Goal: Information Seeking & Learning: Learn about a topic

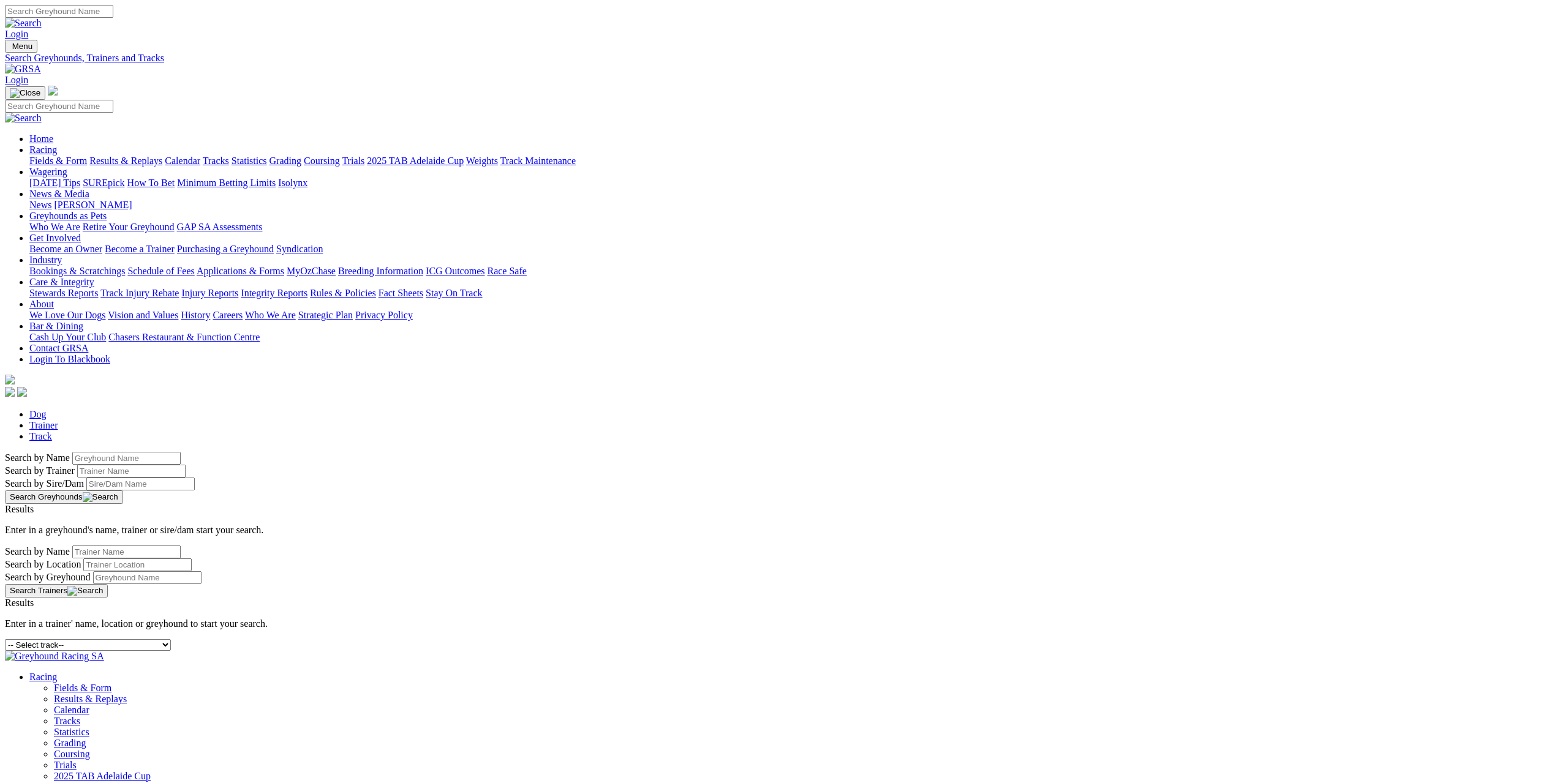
select select "sale"
click at [171, 639] on select "-- Select track-- [GEOGRAPHIC_DATA] [GEOGRAPHIC_DATA] [GEOGRAPHIC_DATA] [GEOGRA…" at bounding box center [88, 645] width 166 height 11
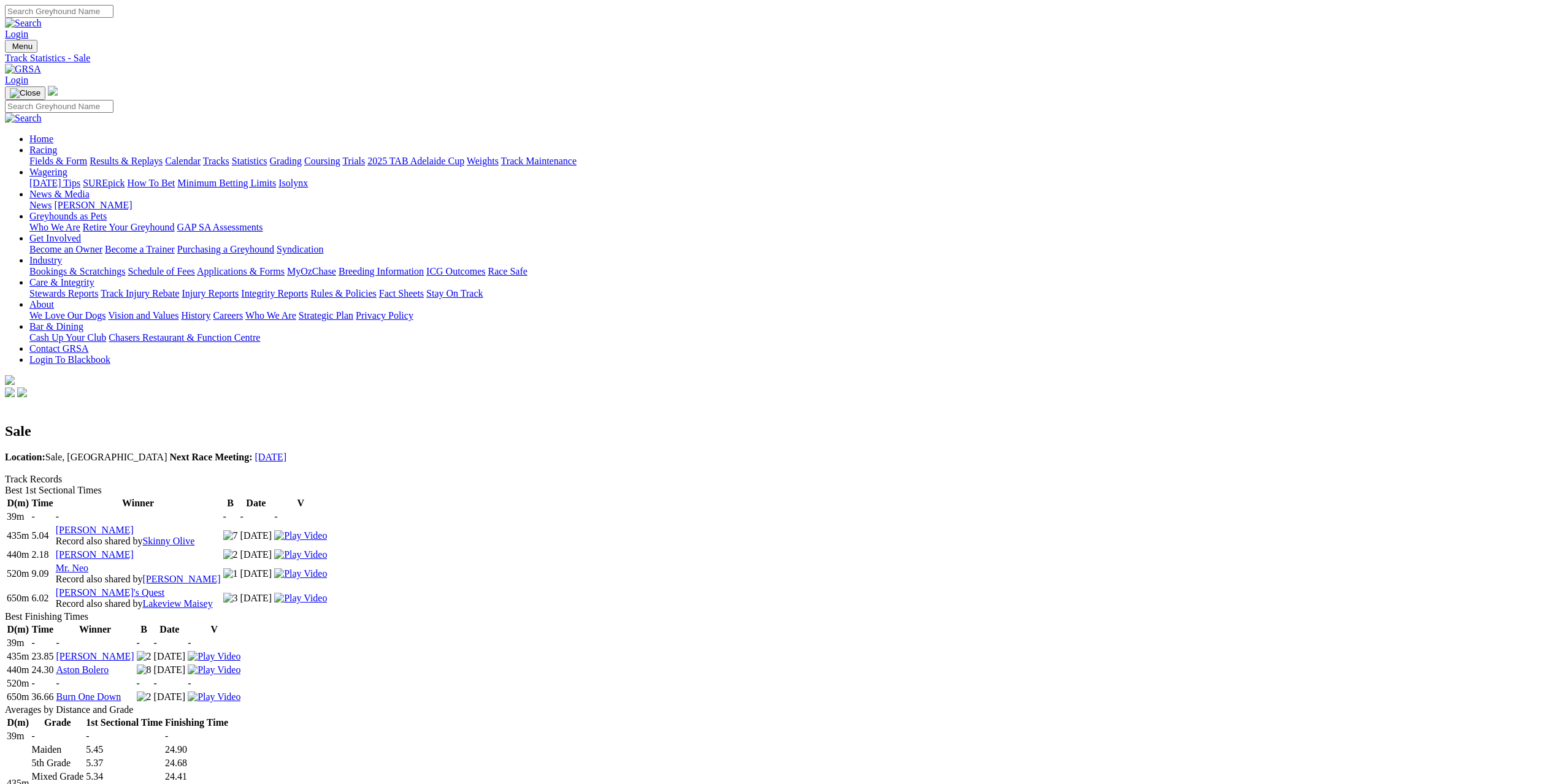
click at [114, 14] on input "Search" at bounding box center [59, 11] width 109 height 13
click at [229, 155] on link "Tracks" at bounding box center [216, 160] width 27 height 10
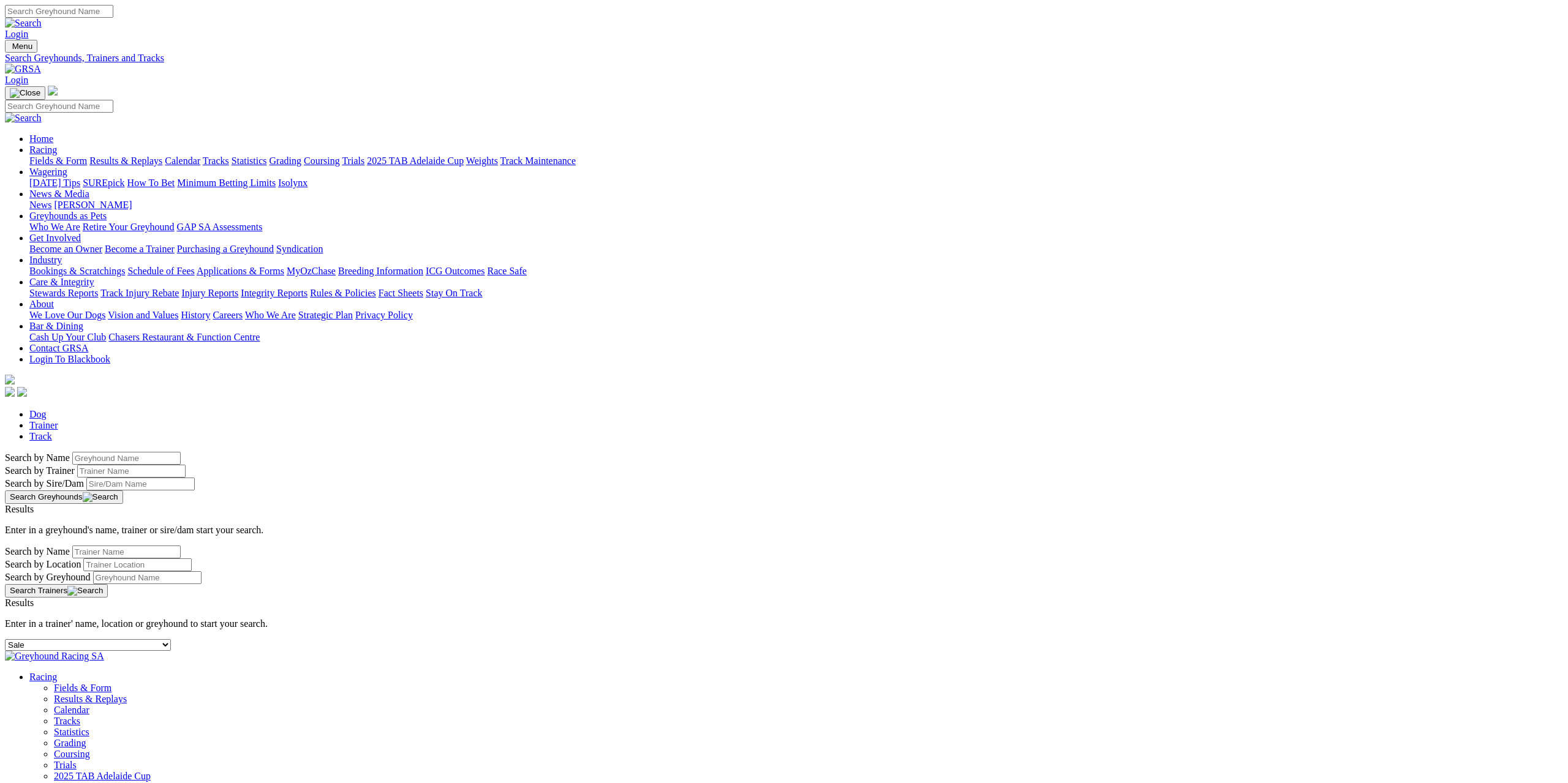
click at [429, 639] on div "-- Select track-- [GEOGRAPHIC_DATA] [GEOGRAPHIC_DATA] [GEOGRAPHIC_DATA] [GEOGRA…" at bounding box center [784, 645] width 1558 height 11
click at [171, 639] on select "-- Select track-- [GEOGRAPHIC_DATA] [GEOGRAPHIC_DATA] [GEOGRAPHIC_DATA] [GEOGRA…" at bounding box center [88, 645] width 166 height 11
select select "[GEOGRAPHIC_DATA]"
click at [171, 639] on select "-- Select track-- [GEOGRAPHIC_DATA] [GEOGRAPHIC_DATA] [GEOGRAPHIC_DATA] [GEOGRA…" at bounding box center [88, 645] width 166 height 11
click at [171, 639] on select "-- Select track-- Albion Park Angle Park Ballarat Bathurst Bendigo Broken Hill …" at bounding box center [88, 645] width 166 height 11
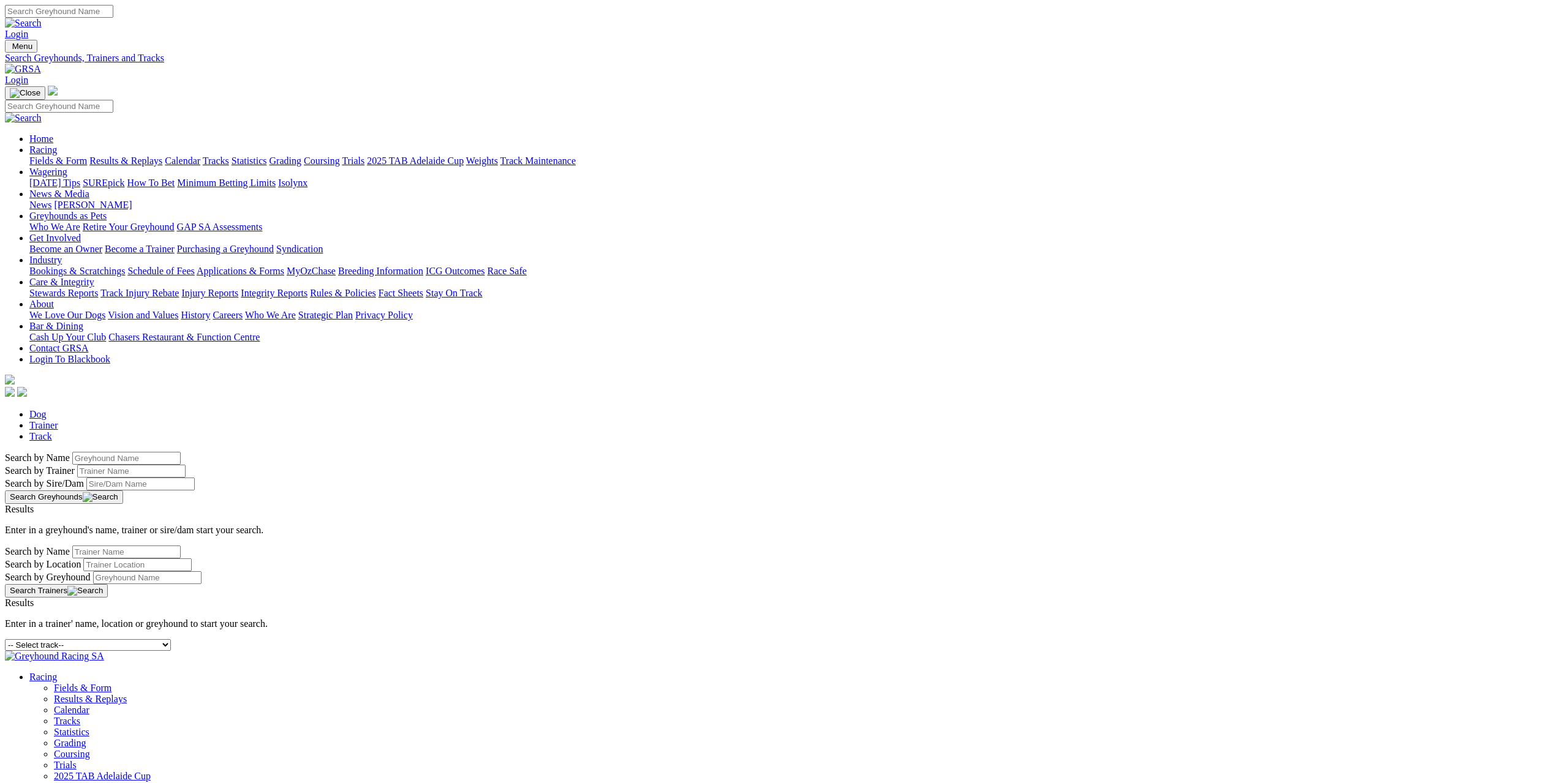
select select "rockhampton"
click at [171, 639] on select "-- Select track-- [GEOGRAPHIC_DATA] [GEOGRAPHIC_DATA] [GEOGRAPHIC_DATA] [GEOGRA…" at bounding box center [88, 645] width 166 height 11
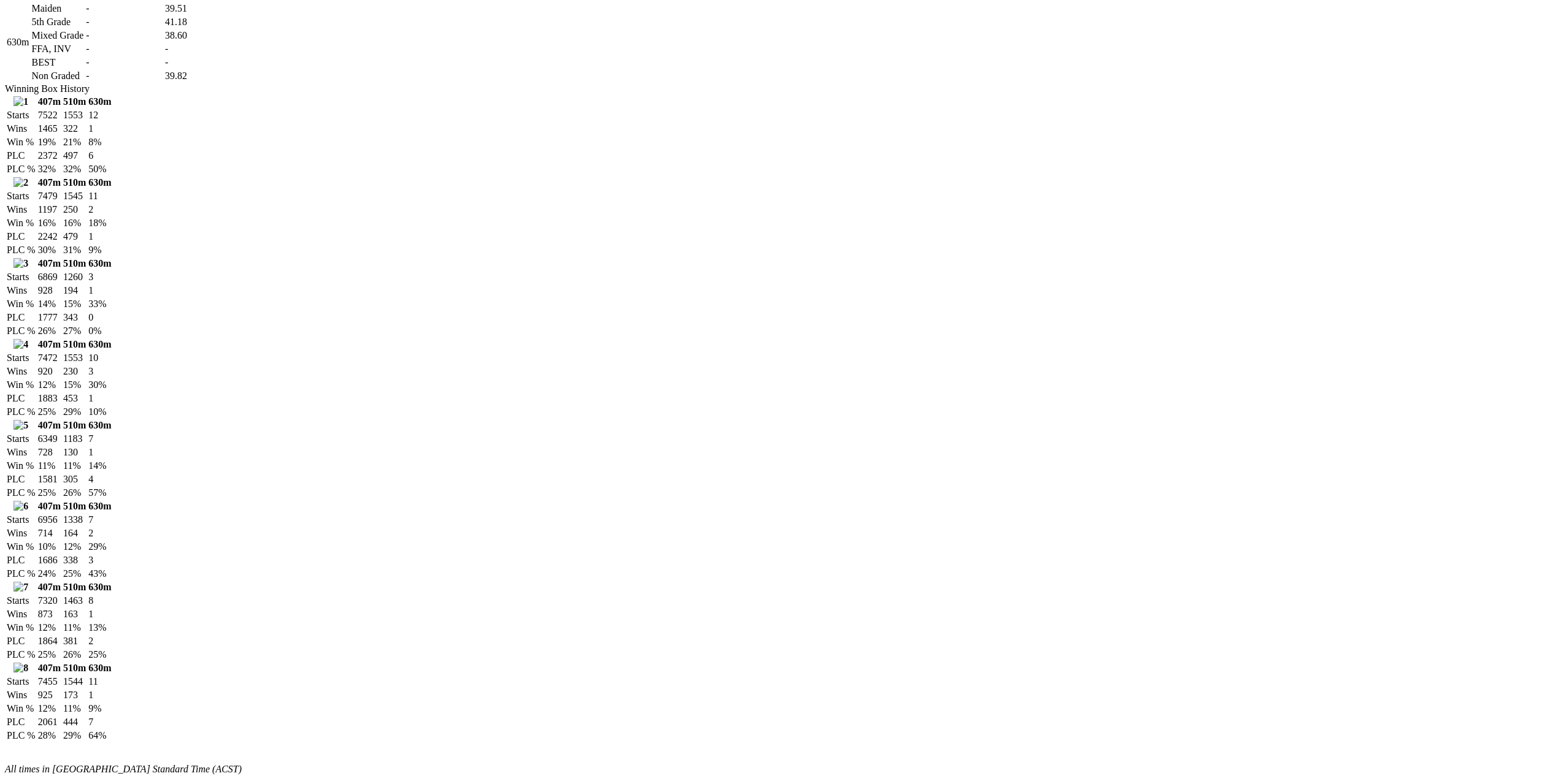
scroll to position [797, 0]
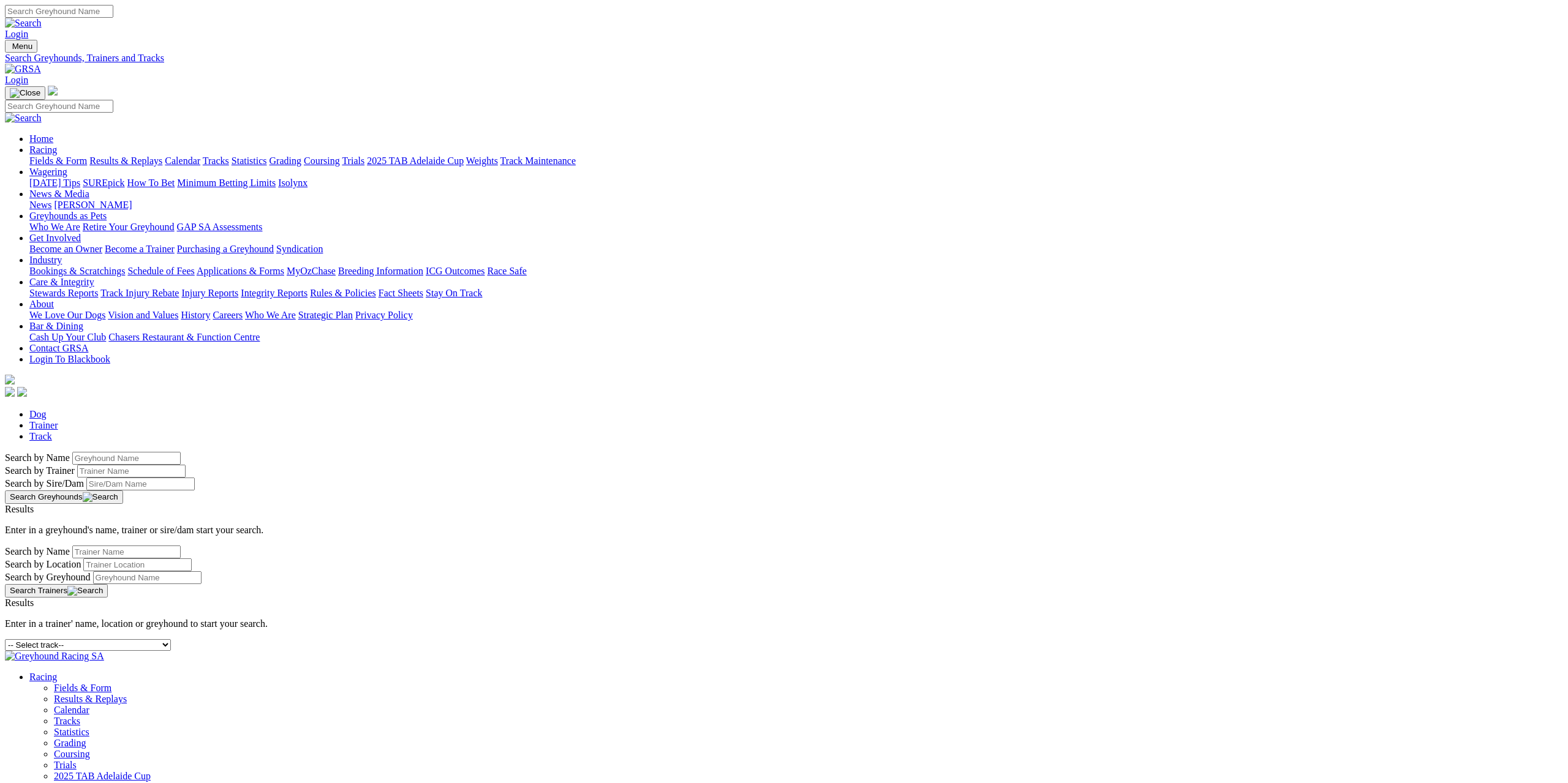
click at [560, 639] on div "-- Select track-- [GEOGRAPHIC_DATA] [GEOGRAPHIC_DATA] [GEOGRAPHIC_DATA] [GEOGRA…" at bounding box center [784, 645] width 1558 height 11
click at [171, 639] on select "-- Select track-- [GEOGRAPHIC_DATA] [GEOGRAPHIC_DATA] [GEOGRAPHIC_DATA] [GEOGRA…" at bounding box center [88, 645] width 166 height 11
select select "darwin"
click at [171, 639] on select "-- Select track-- Albion Park Angle Park Ballarat Bathurst Bendigo Broken Hill …" at bounding box center [88, 645] width 166 height 11
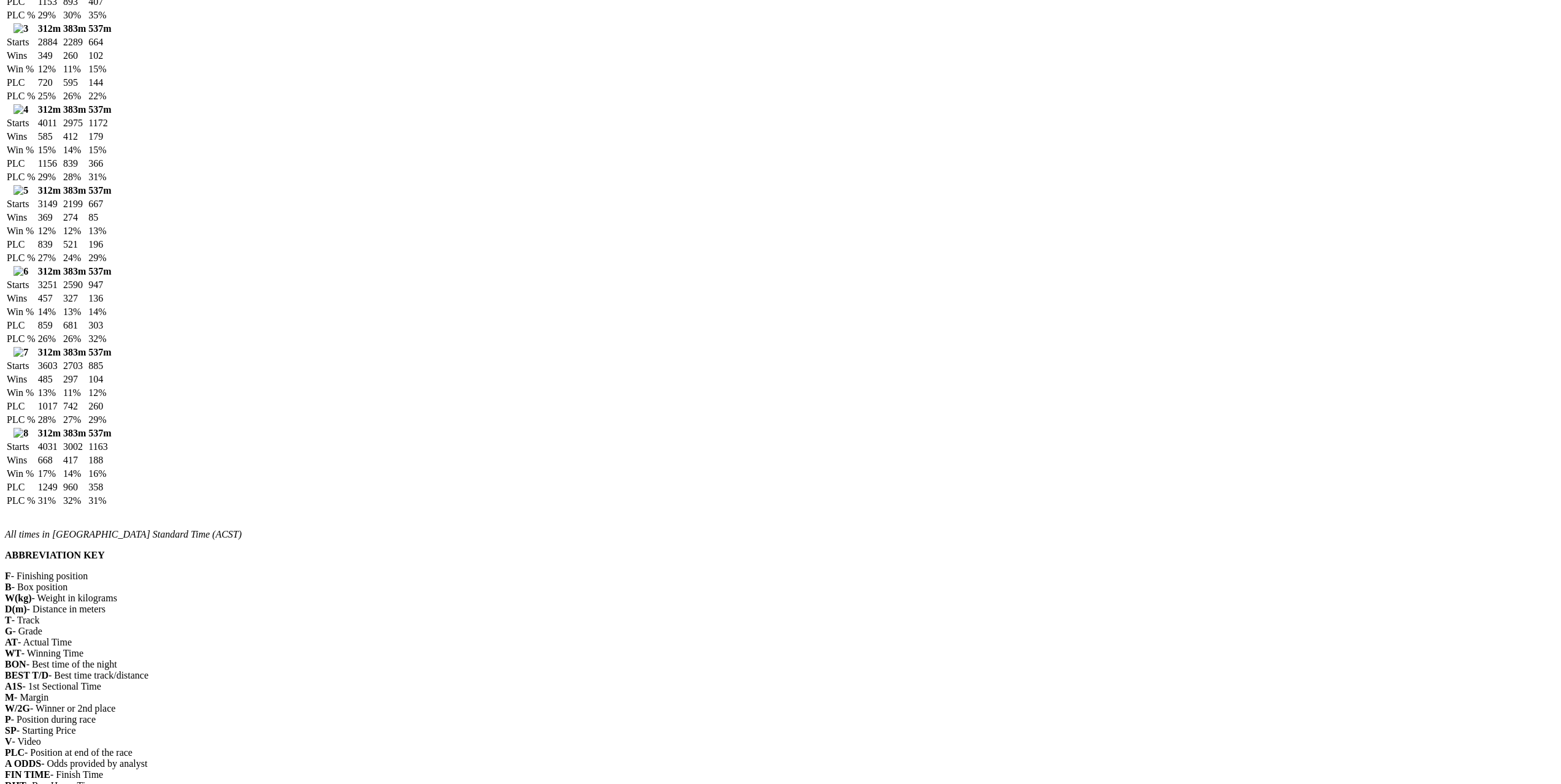
scroll to position [1042, 0]
